Goal: Task Accomplishment & Management: Use online tool/utility

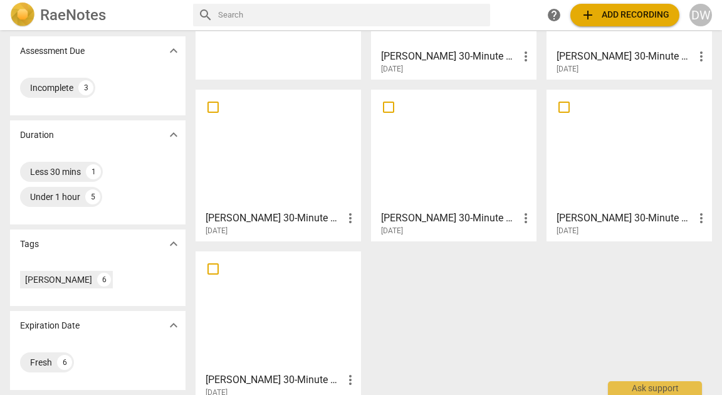
scroll to position [214, 0]
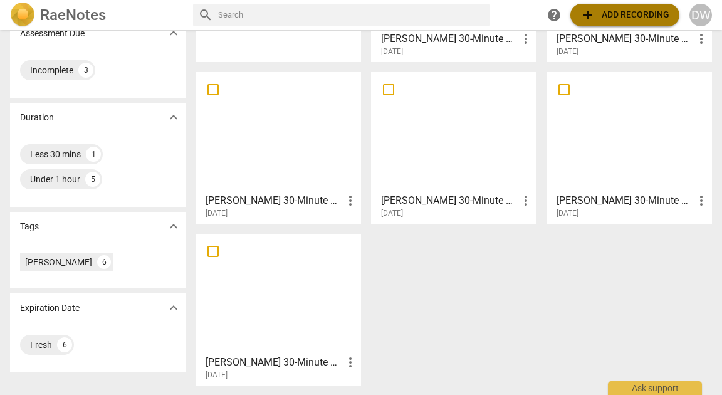
click at [592, 6] on button "add Add recording" at bounding box center [624, 15] width 109 height 23
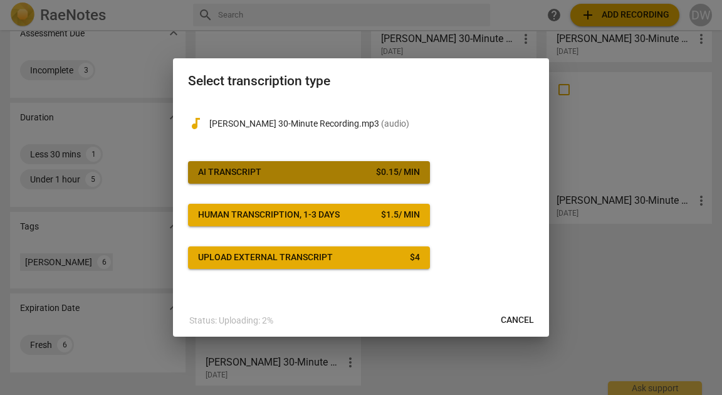
click at [278, 161] on button "AI Transcript $ 0.15 / min" at bounding box center [309, 172] width 242 height 23
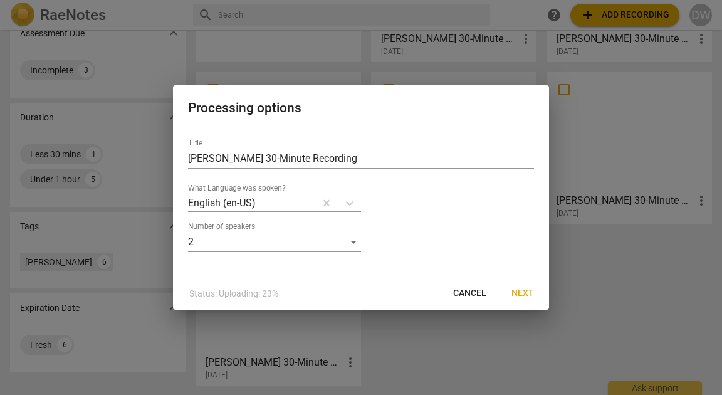
click at [511, 300] on span "Next" at bounding box center [522, 293] width 23 height 13
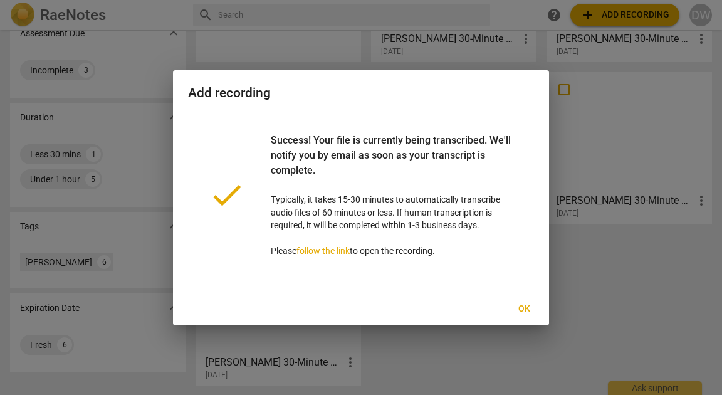
click at [525, 315] on span "Ok" at bounding box center [524, 309] width 20 height 13
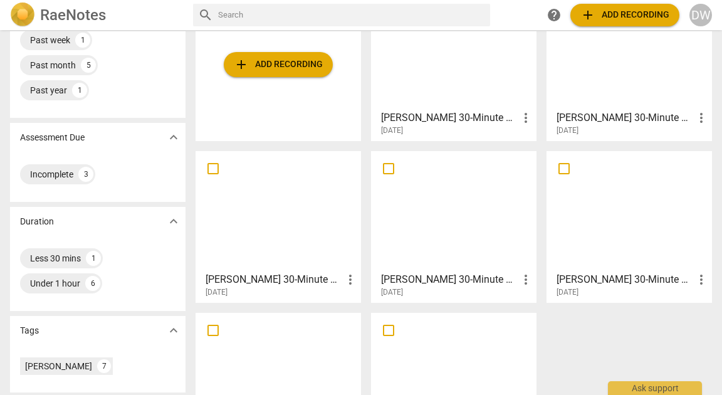
scroll to position [140, 0]
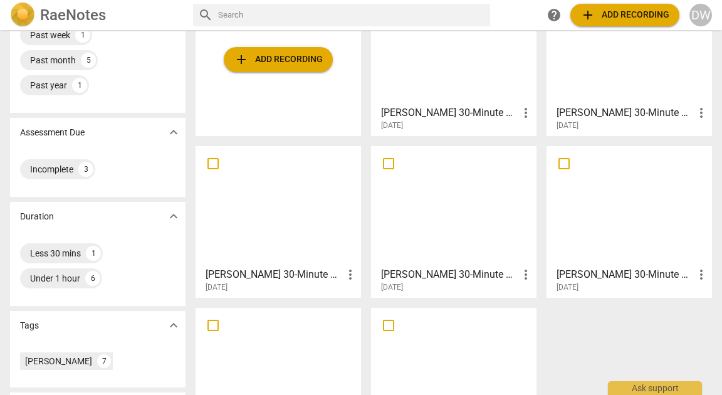
click at [619, 204] on div at bounding box center [629, 205] width 157 height 111
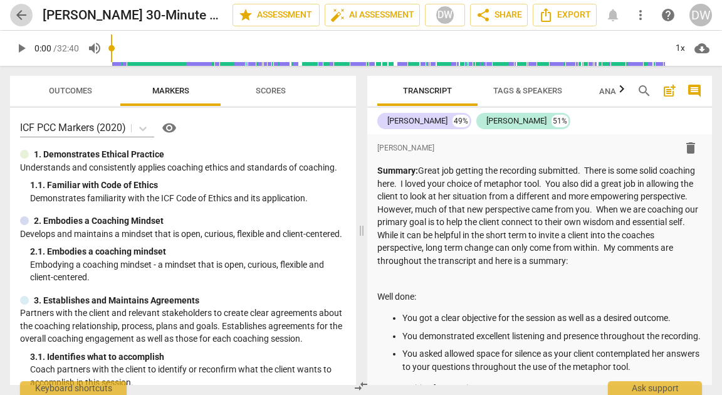
click at [22, 4] on button "arrow_back" at bounding box center [21, 15] width 23 height 23
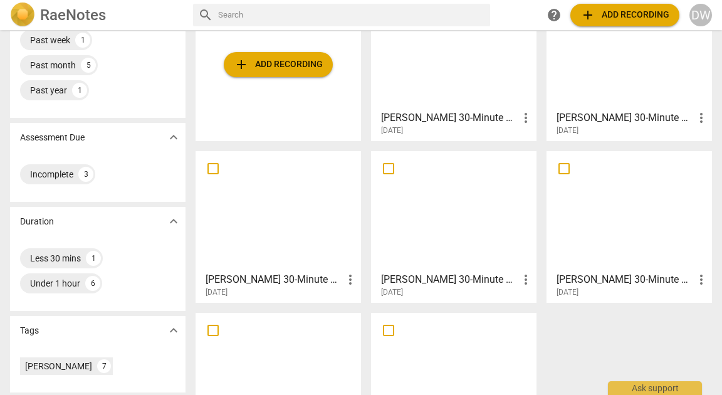
scroll to position [204, 0]
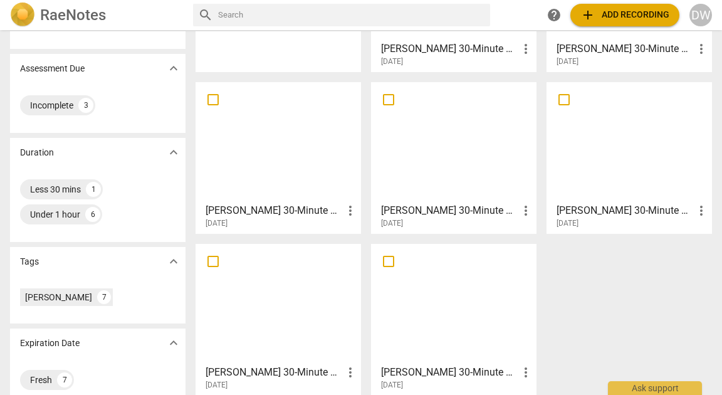
click at [404, 165] on div at bounding box center [453, 141] width 157 height 111
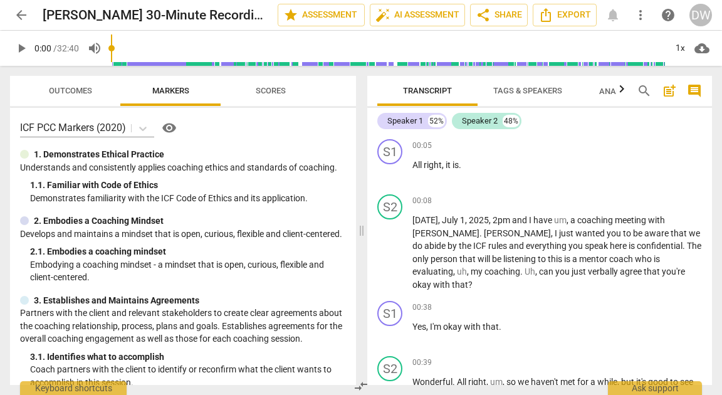
click at [18, 8] on span "arrow_back" at bounding box center [21, 15] width 15 height 15
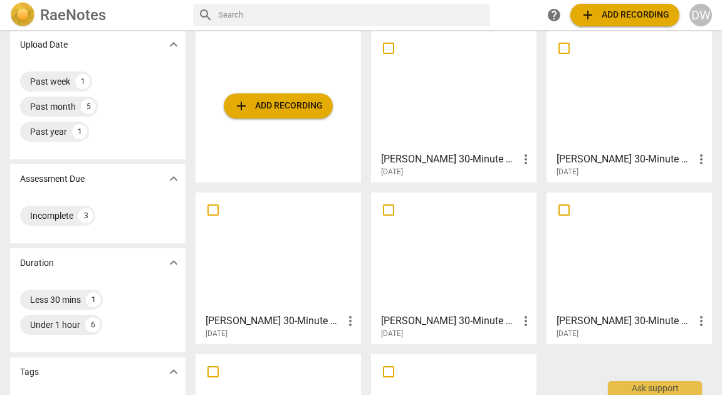
scroll to position [98, 0]
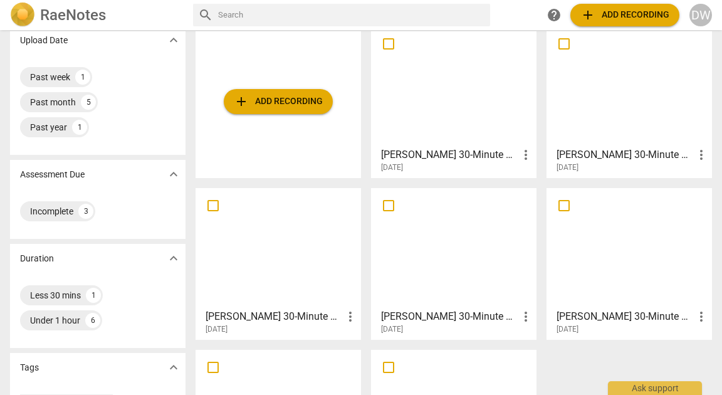
click at [520, 315] on span "more_vert" at bounding box center [525, 316] width 15 height 15
click at [520, 315] on li "Move" at bounding box center [539, 316] width 48 height 30
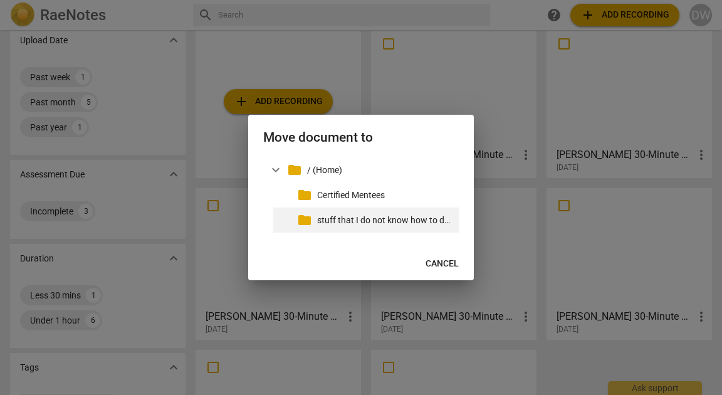
click at [415, 215] on p "stuff that I do not know how to delete" at bounding box center [385, 220] width 137 height 13
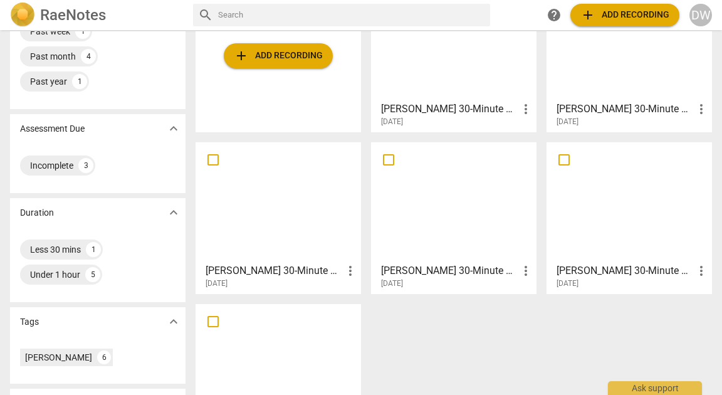
scroll to position [144, 0]
click at [306, 216] on div at bounding box center [278, 202] width 157 height 111
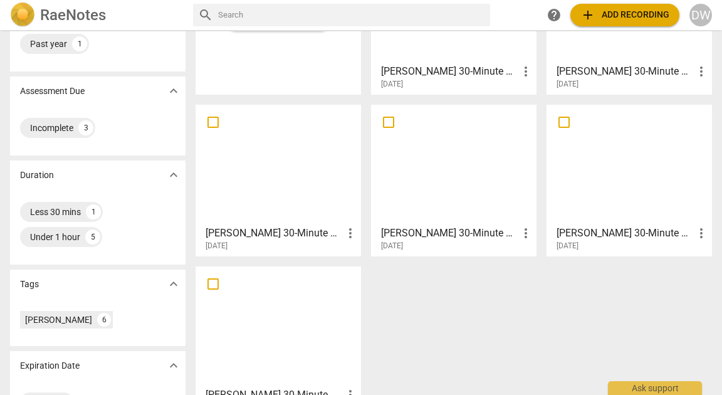
scroll to position [221, 0]
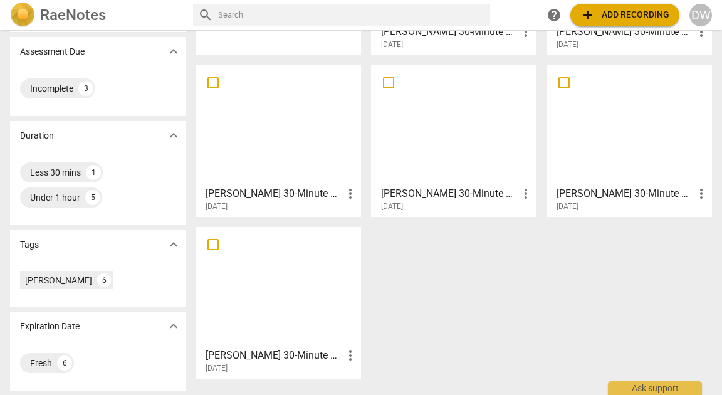
click at [659, 147] on div at bounding box center [629, 125] width 157 height 111
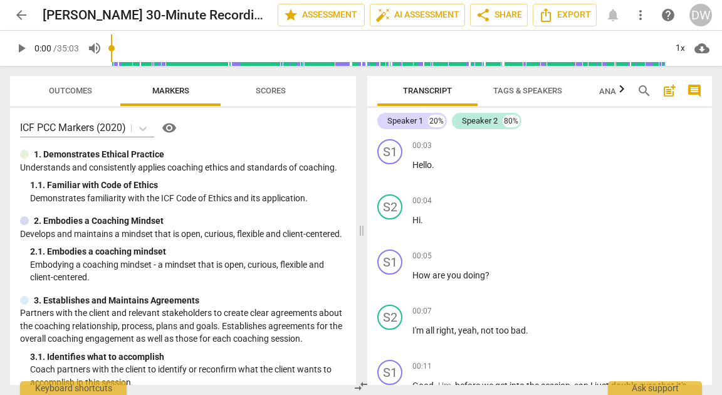
click at [21, 17] on span "arrow_back" at bounding box center [21, 15] width 15 height 15
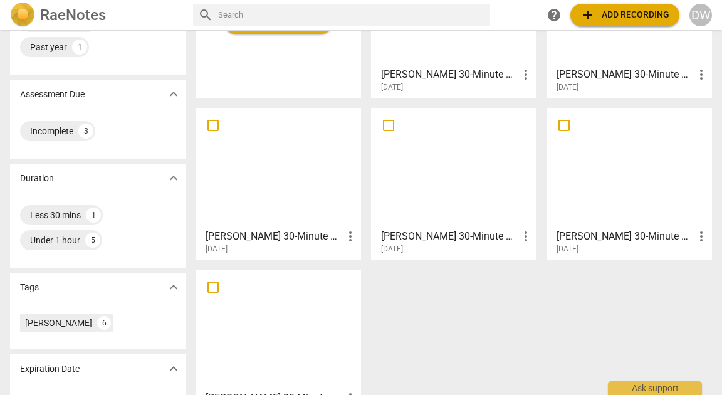
scroll to position [179, 0]
click at [697, 234] on span "more_vert" at bounding box center [701, 235] width 15 height 15
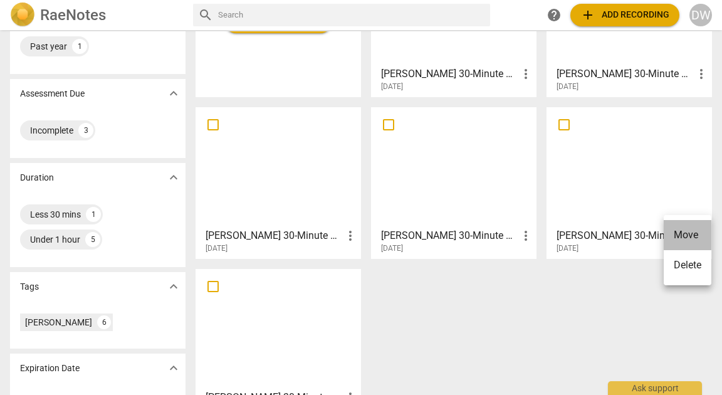
click at [697, 234] on li "Move" at bounding box center [688, 235] width 48 height 30
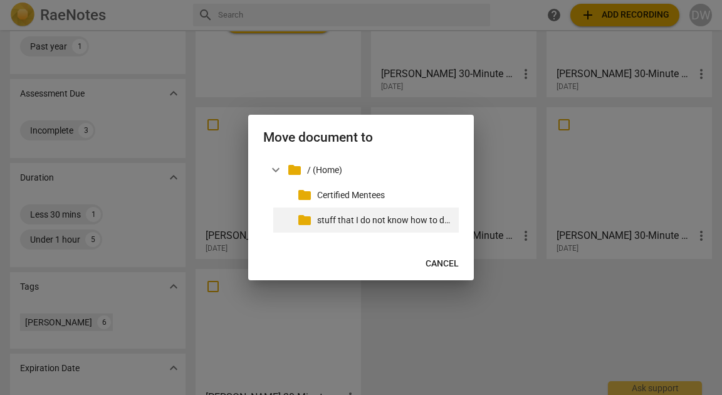
click at [393, 216] on p "stuff that I do not know how to delete" at bounding box center [385, 220] width 137 height 13
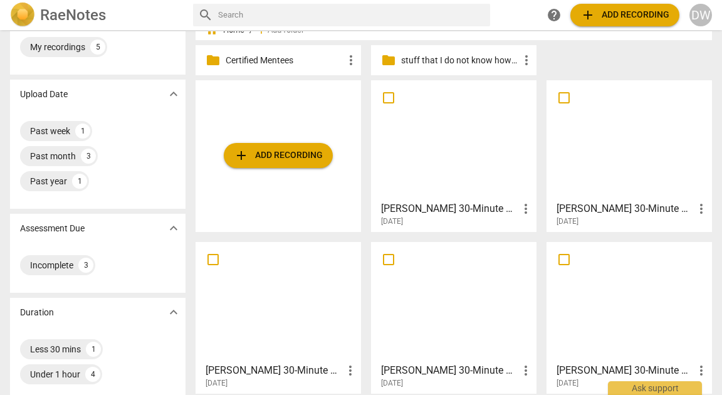
scroll to position [43, 0]
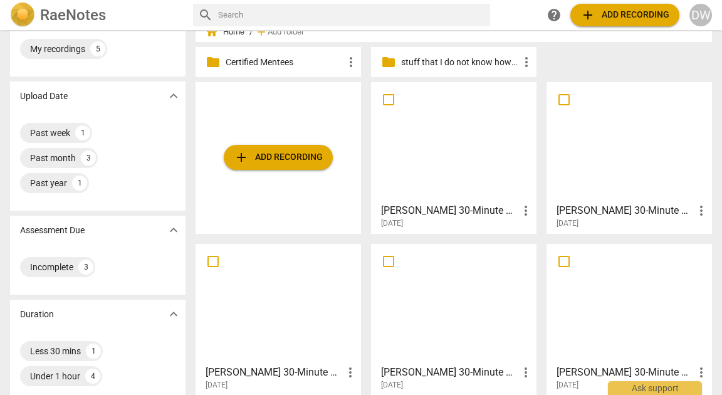
click at [625, 187] on div at bounding box center [629, 141] width 157 height 111
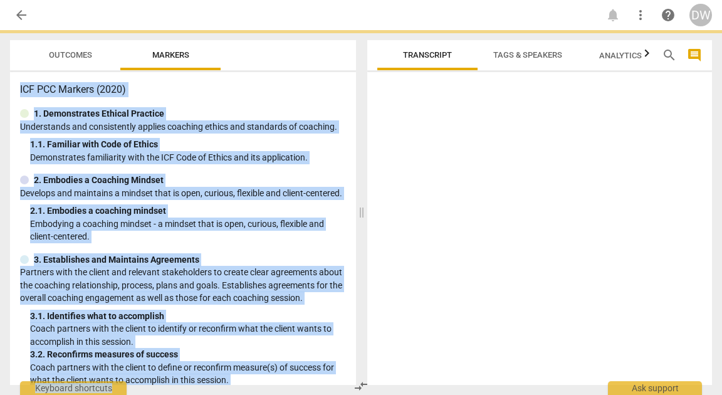
click at [625, 187] on div at bounding box center [539, 231] width 345 height 308
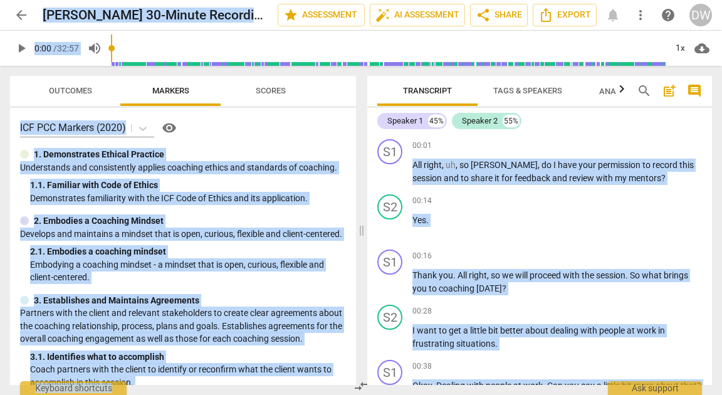
click at [625, 187] on div "S1 play_arrow pause 00:01 + Add competency keyboard_arrow_right All right , uh …" at bounding box center [539, 161] width 345 height 55
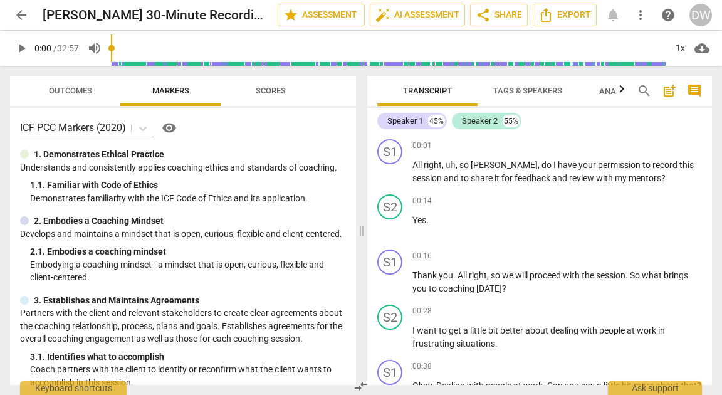
click at [518, 94] on span "Tags & Speakers" at bounding box center [527, 90] width 69 height 9
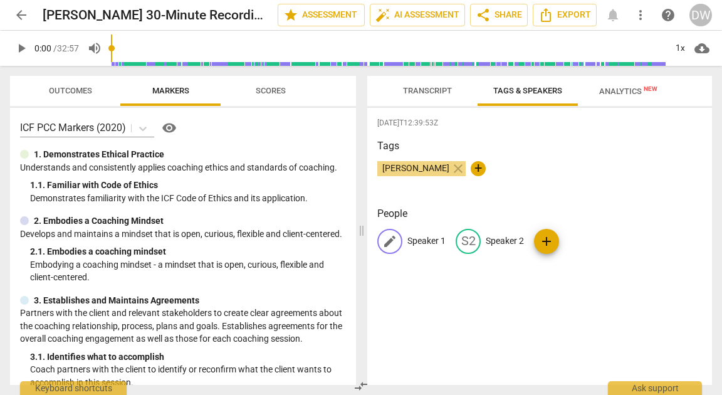
click at [437, 243] on p "Speaker 1" at bounding box center [426, 240] width 38 height 13
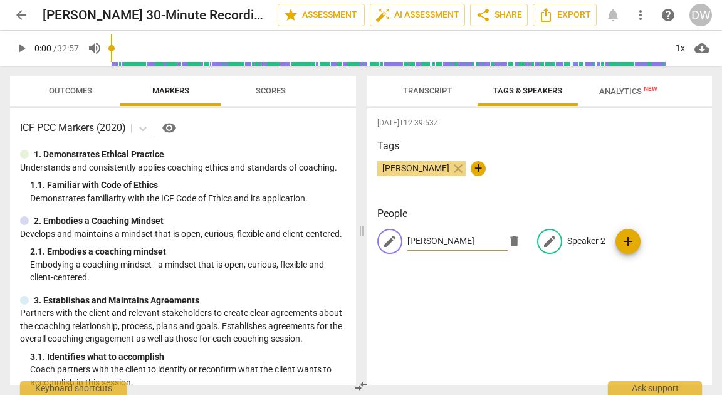
type input "[PERSON_NAME]"
click at [589, 241] on p "Speaker 2" at bounding box center [586, 240] width 38 height 13
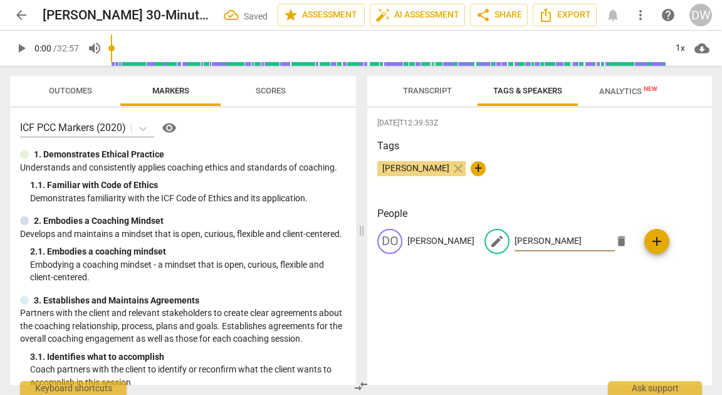
type input "[PERSON_NAME]"
click at [573, 352] on div "[DATE]T12:39:53Z Tags [PERSON_NAME] close + People DO [PERSON_NAME] edit [PERSO…" at bounding box center [539, 246] width 345 height 277
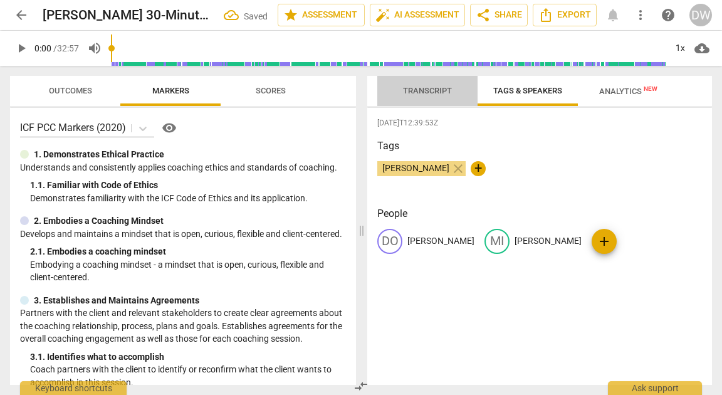
click at [438, 98] on span "Transcript" at bounding box center [427, 91] width 79 height 17
